Goal: Information Seeking & Learning: Learn about a topic

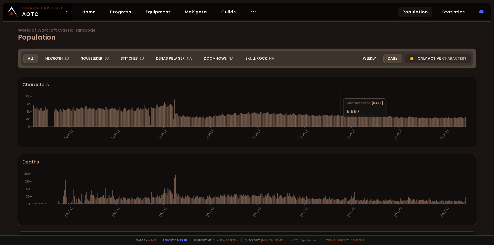
drag, startPoint x: 340, startPoint y: 120, endPoint x: 249, endPoint y: 99, distance: 93.6
click at [249, 99] on icon "30-07-24 19-09-24 09-11-24 30-12-24 19-02-25 11-04-25 01-06-25 22-07-25 03-10-2…" at bounding box center [244, 117] width 445 height 51
click at [55, 57] on div "Nek'Rosh EU" at bounding box center [57, 58] width 33 height 9
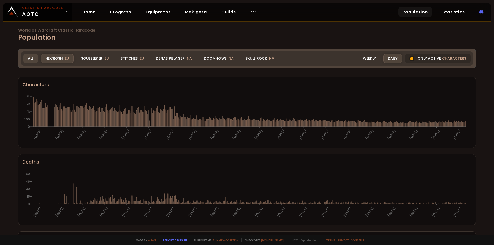
click at [33, 58] on div "All" at bounding box center [30, 58] width 14 height 9
click at [62, 58] on div "Nek'Rosh EU" at bounding box center [57, 58] width 33 height 9
click at [63, 58] on div "Nek'Rosh EU" at bounding box center [57, 58] width 33 height 9
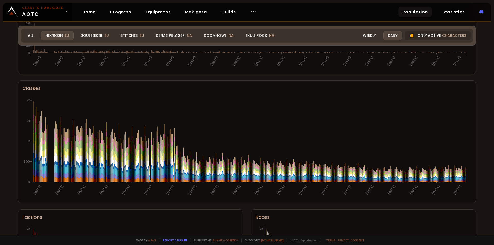
scroll to position [177, 0]
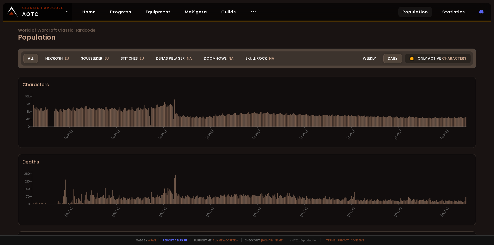
click at [412, 59] on div "Only active characters" at bounding box center [438, 58] width 66 height 9
click at [410, 58] on div at bounding box center [411, 58] width 5 height 5
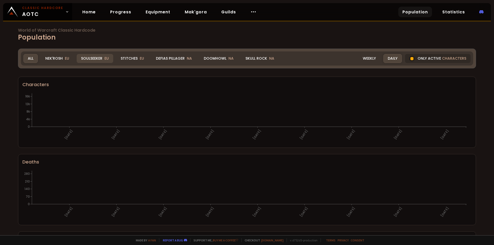
click at [84, 57] on div "Soulseeker EU" at bounding box center [95, 58] width 37 height 9
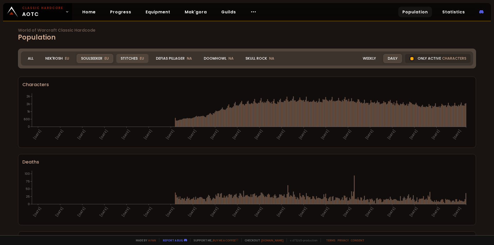
click at [137, 57] on div "Stitches EU" at bounding box center [132, 58] width 32 height 9
